Goal: Register for event/course

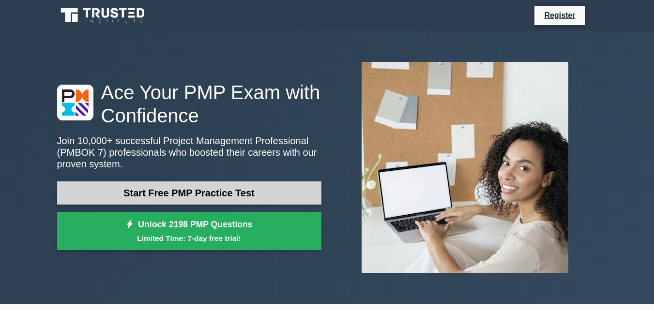
click at [179, 188] on link "Start Free PMP Practice Test" at bounding box center [189, 193] width 264 height 23
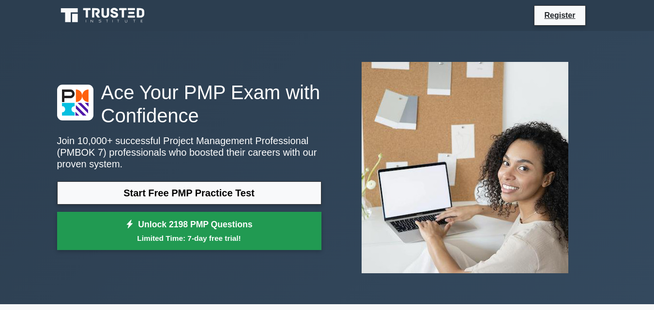
click at [200, 241] on small "Limited Time: 7-day free trial!" at bounding box center [189, 238] width 240 height 11
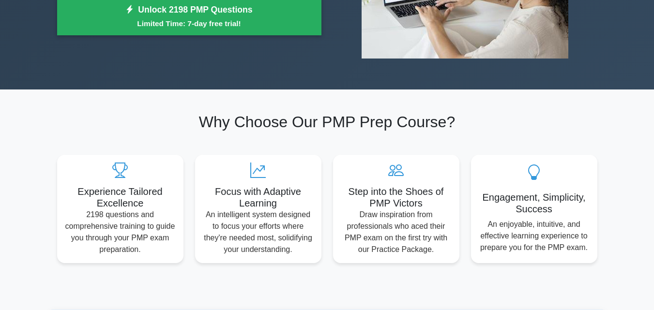
scroll to position [145, 0]
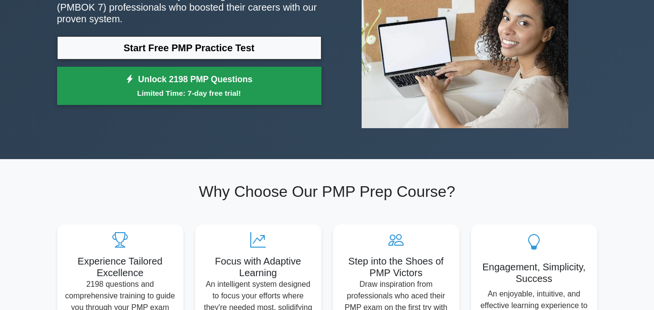
click at [230, 87] on link "Unlock 2198 PMP Questions Limited Time: 7-day free trial!" at bounding box center [189, 86] width 264 height 39
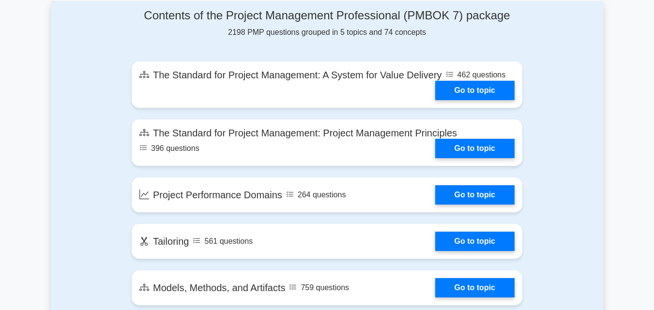
scroll to position [533, 0]
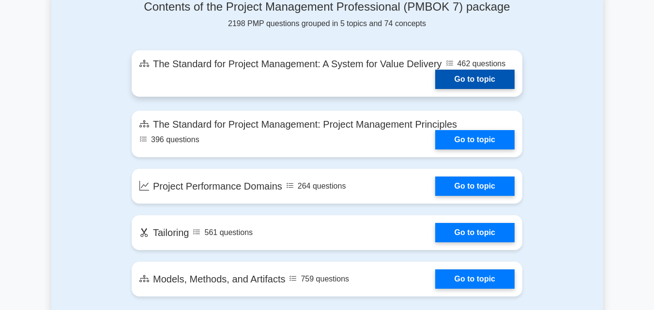
click at [506, 76] on link "Go to topic" at bounding box center [474, 79] width 79 height 19
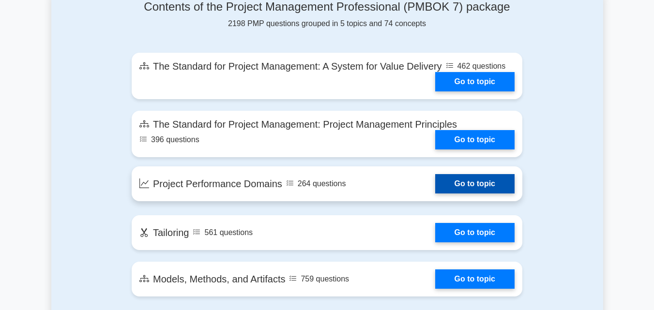
click at [478, 186] on link "Go to topic" at bounding box center [474, 183] width 79 height 19
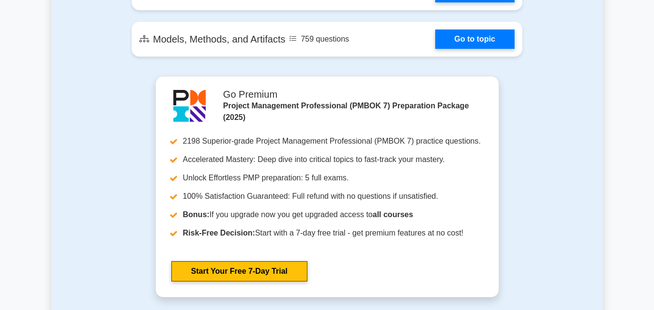
scroll to position [775, 0]
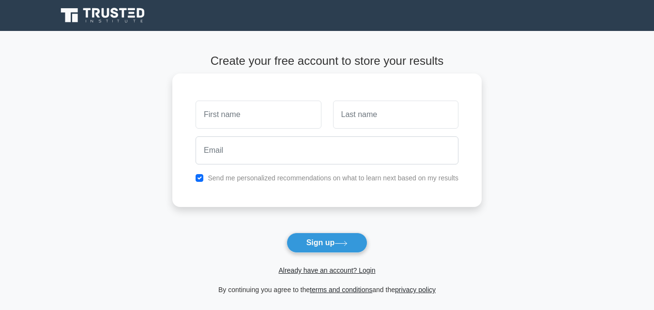
click at [252, 103] on input "text" at bounding box center [258, 115] width 125 height 28
type input "ss"
click at [353, 128] on input "text" at bounding box center [395, 115] width 125 height 28
type input "ss"
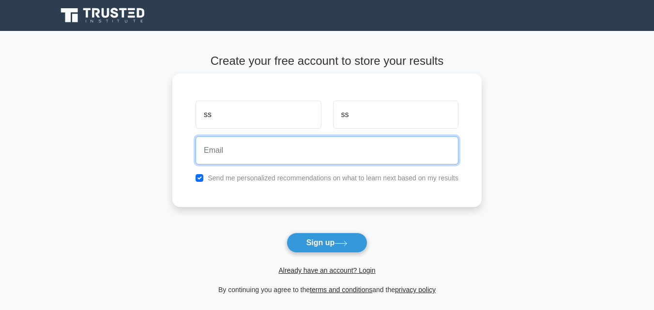
click at [306, 158] on input "email" at bounding box center [327, 151] width 263 height 28
type input "[EMAIL_ADDRESS][DOMAIN_NAME]"
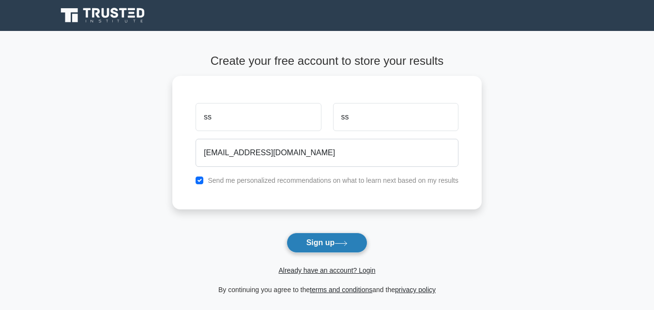
click at [309, 239] on button "Sign up" at bounding box center [327, 243] width 81 height 20
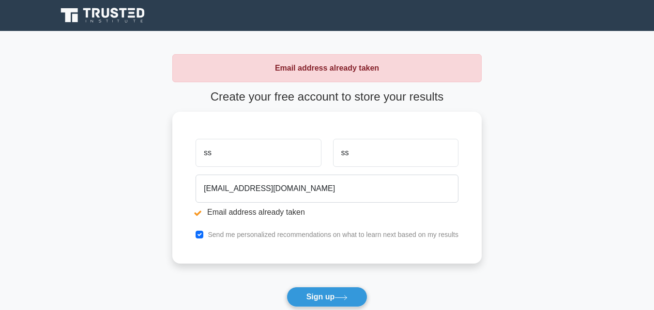
click at [309, 162] on input "ss" at bounding box center [258, 153] width 125 height 28
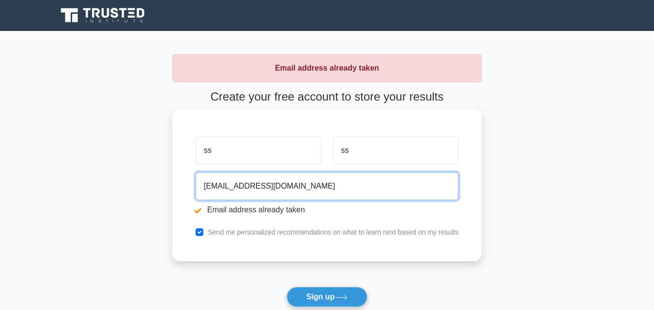
click at [306, 191] on input "[EMAIL_ADDRESS][DOMAIN_NAME]" at bounding box center [327, 186] width 263 height 28
drag, startPoint x: 319, startPoint y: 190, endPoint x: 183, endPoint y: 177, distance: 136.2
click at [183, 177] on div "ss ss mouhamed.anouar@gmail.com Email address already taken Send me personalize…" at bounding box center [326, 185] width 309 height 152
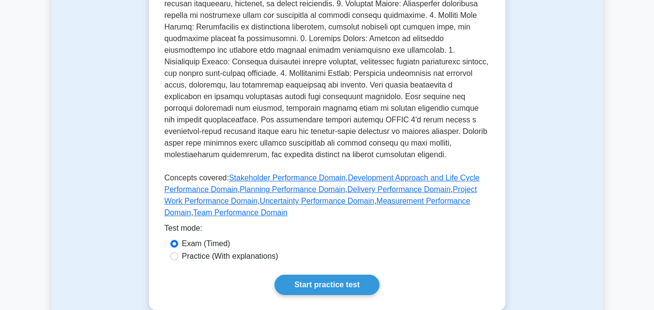
scroll to position [484, 0]
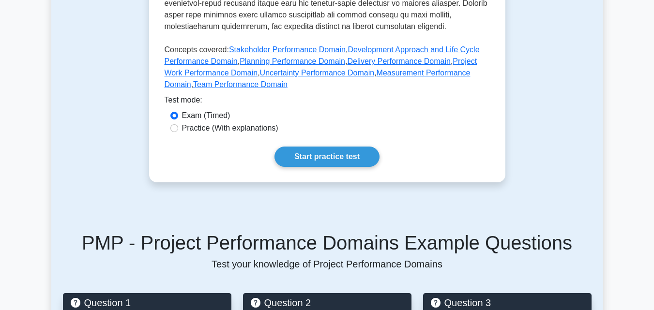
click at [225, 125] on label "Practice (With explanations)" at bounding box center [230, 129] width 96 height 12
click at [178, 125] on input "Practice (With explanations)" at bounding box center [174, 128] width 8 height 8
radio input "true"
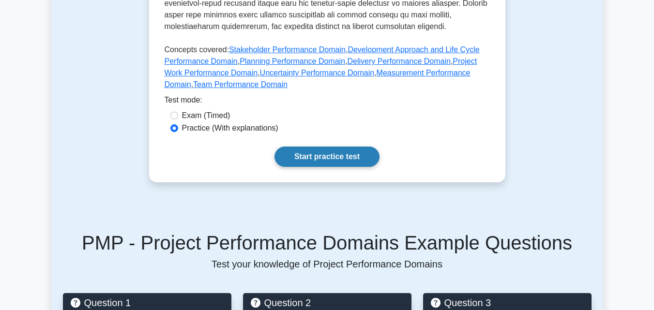
click at [317, 155] on link "Start practice test" at bounding box center [327, 157] width 105 height 20
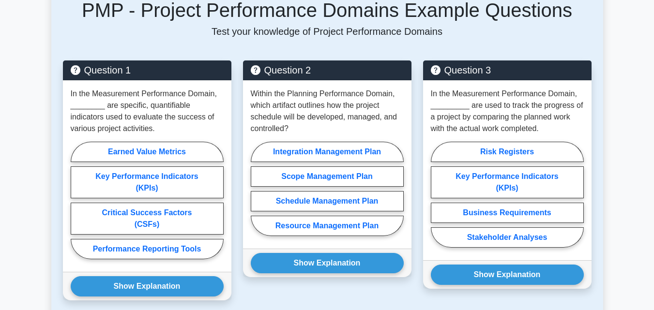
scroll to position [727, 0]
